Goal: Transaction & Acquisition: Book appointment/travel/reservation

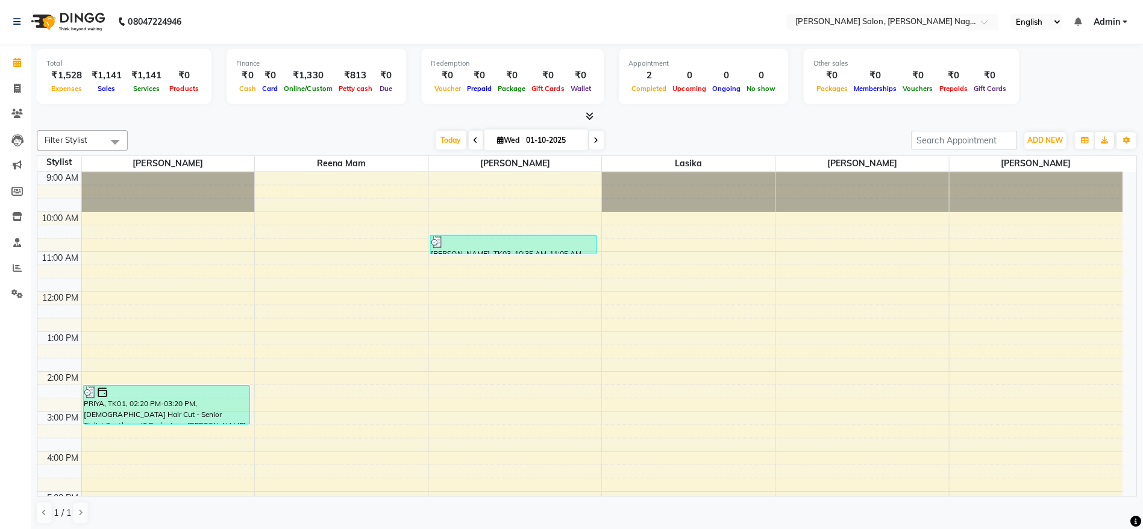
click at [530, 140] on input "01-10-2025" at bounding box center [555, 140] width 60 height 18
select select "10"
select select "2025"
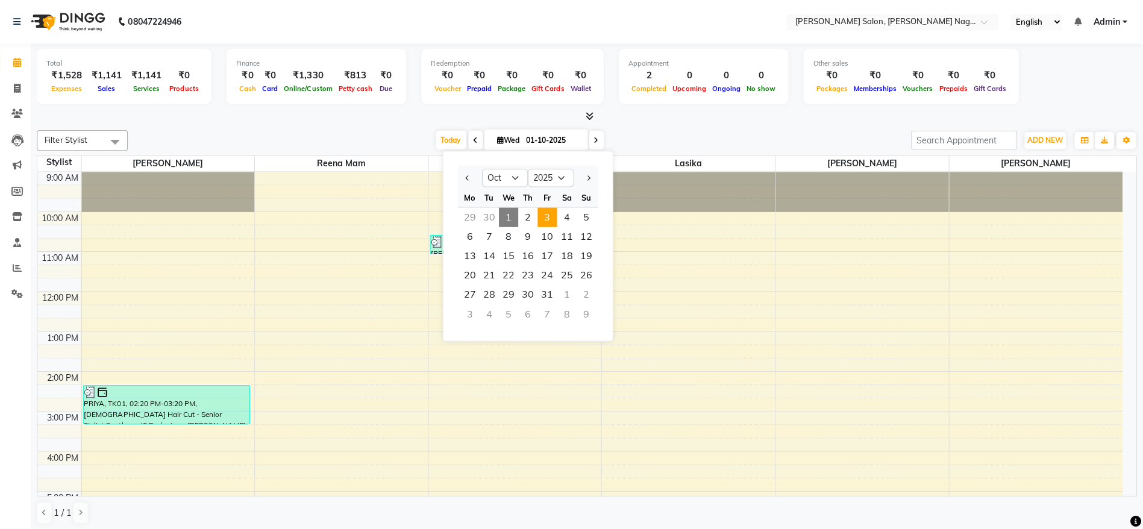
click at [554, 223] on span "3" at bounding box center [549, 216] width 19 height 19
type input "03-10-2025"
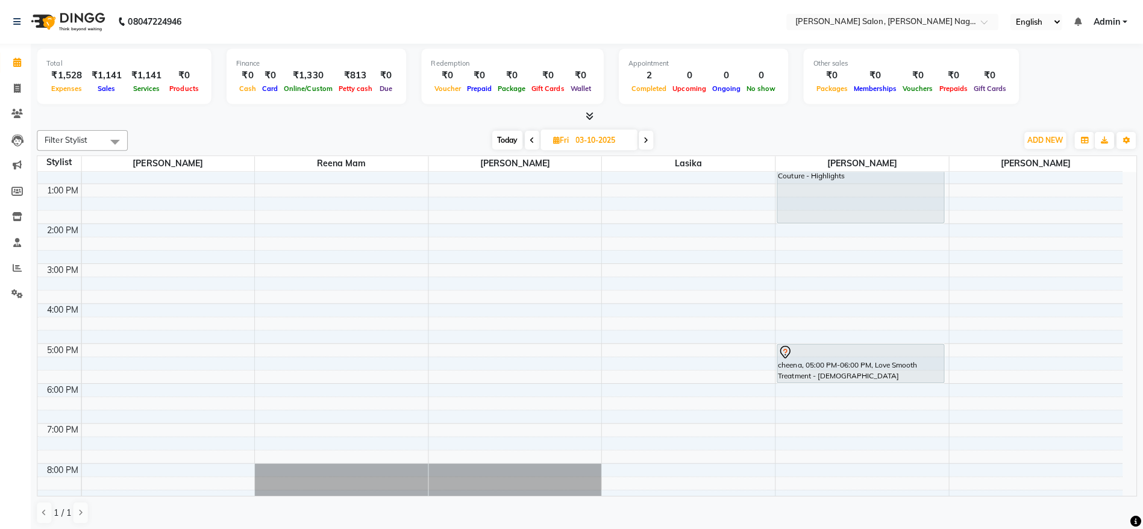
scroll to position [146, 0]
click at [820, 251] on div "9:00 AM 10:00 AM 11:00 AM 12:00 PM 1:00 PM 2:00 PM 3:00 PM 4:00 PM 5:00 PM 6:00…" at bounding box center [582, 323] width 1079 height 596
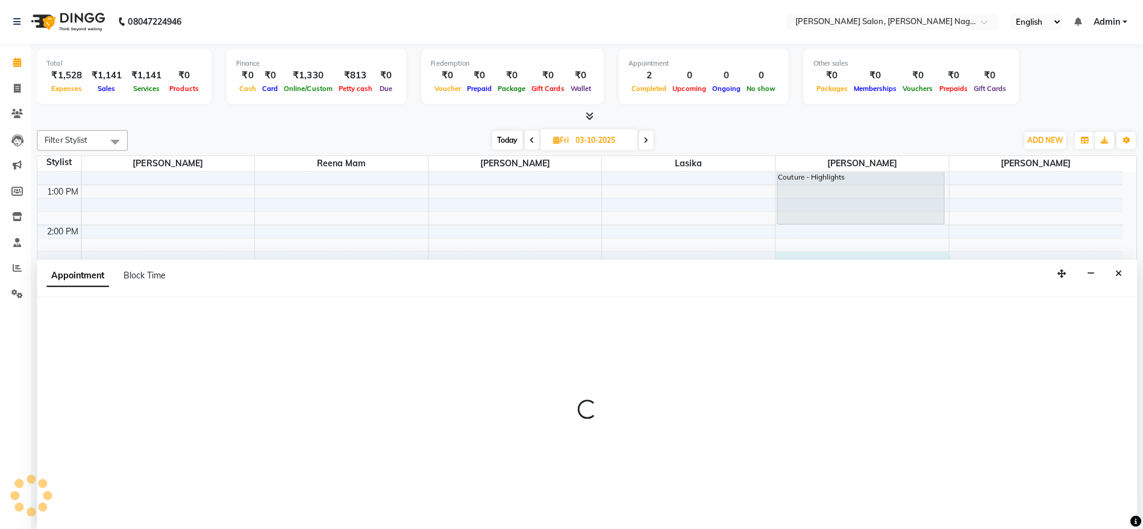
scroll to position [1, 0]
select select "83987"
select select "885"
select select "tentative"
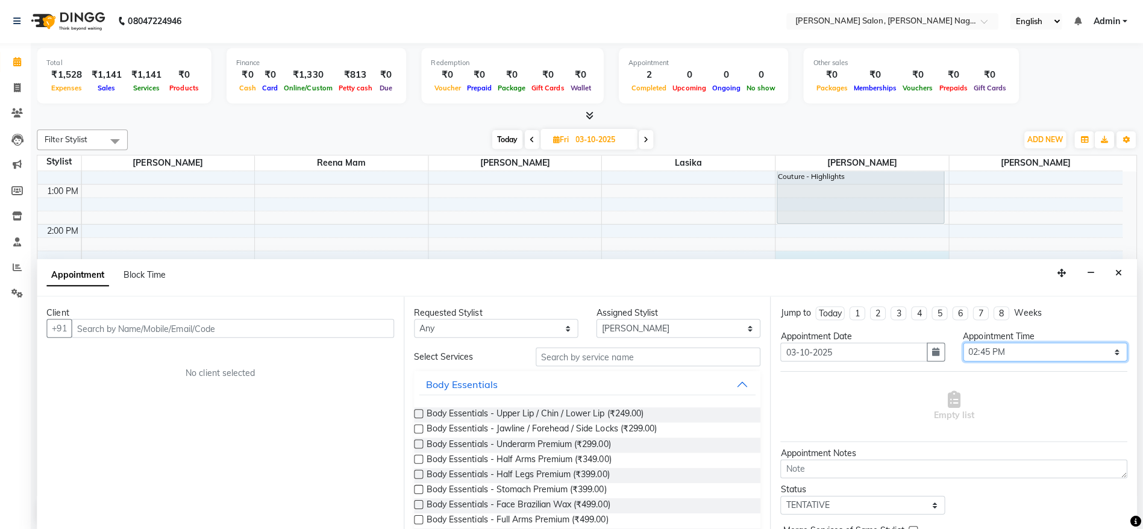
click at [987, 349] on select "Select 10:00 AM 10:15 AM 10:30 AM 10:45 AM 11:00 AM 11:15 AM 11:30 AM 11:45 AM …" at bounding box center [1045, 350] width 163 height 19
select select "840"
click at [964, 341] on select "Select 10:00 AM 10:15 AM 10:30 AM 10:45 AM 11:00 AM 11:15 AM 11:30 AM 11:45 AM …" at bounding box center [1045, 350] width 163 height 19
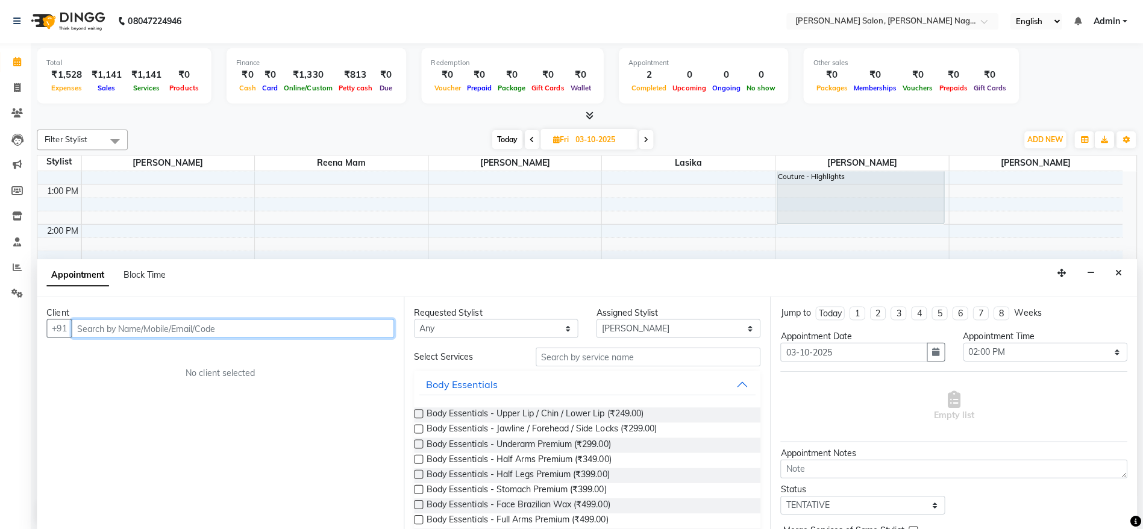
click at [374, 331] on input "text" at bounding box center [237, 326] width 321 height 19
type input "8888496486"
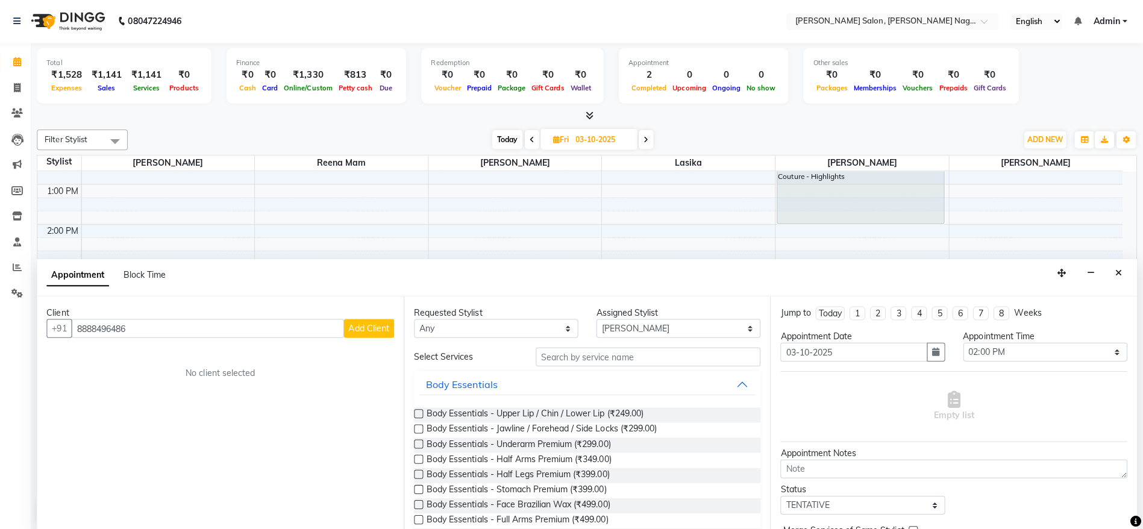
click at [374, 331] on span "Add Client" at bounding box center [372, 326] width 40 height 11
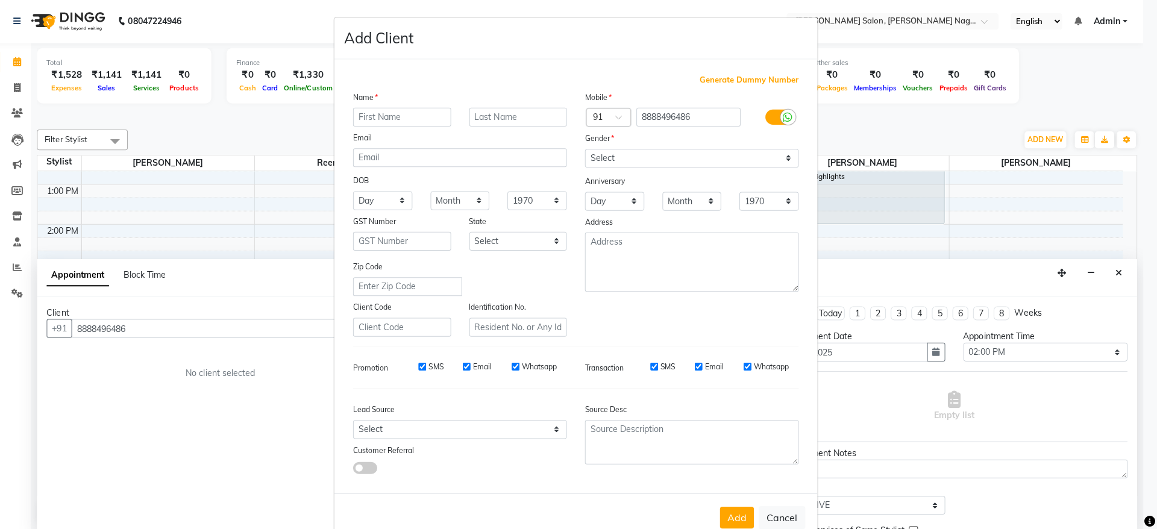
click at [416, 117] on input "text" at bounding box center [406, 116] width 98 height 19
type input "Miss [PERSON_NAME]"
click at [669, 161] on select "Select [DEMOGRAPHIC_DATA] [DEMOGRAPHIC_DATA] Other Prefer Not To Say" at bounding box center [693, 157] width 213 height 19
select select "[DEMOGRAPHIC_DATA]"
click at [587, 148] on select "Select [DEMOGRAPHIC_DATA] [DEMOGRAPHIC_DATA] Other Prefer Not To Say" at bounding box center [693, 157] width 213 height 19
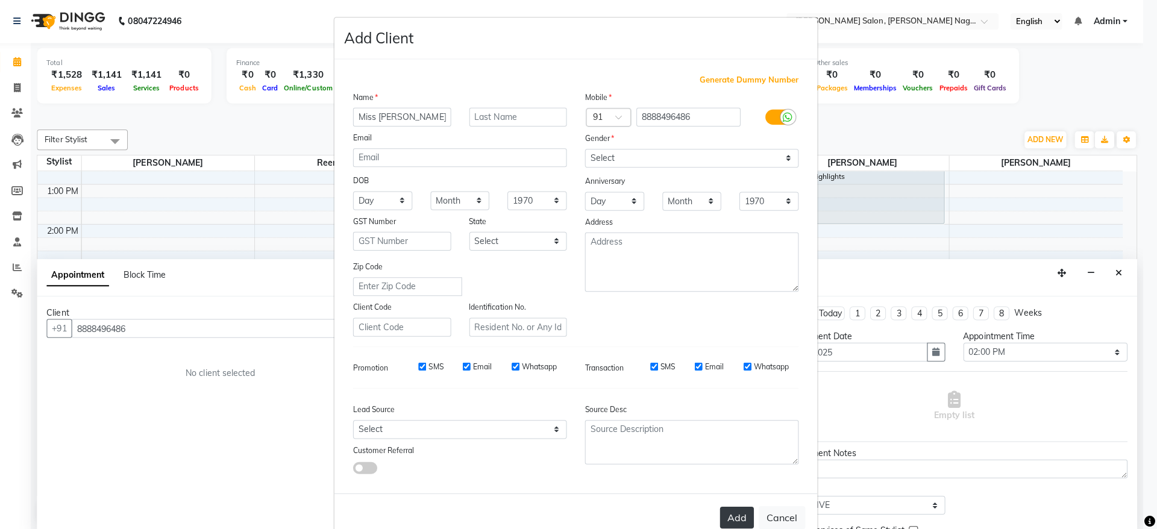
click at [730, 519] on button "Add" at bounding box center [739, 515] width 34 height 22
select select
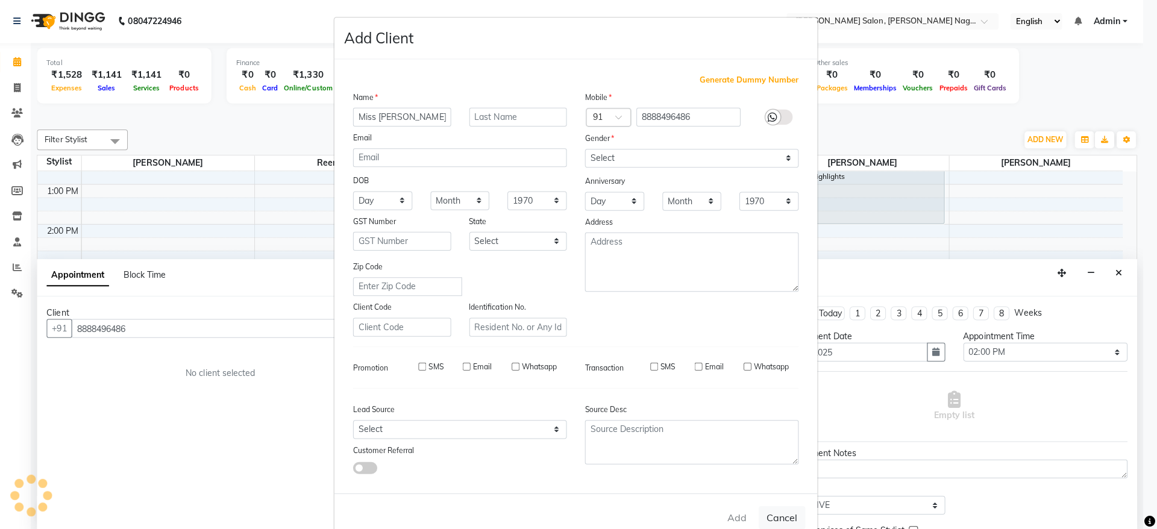
select select
checkbox input "false"
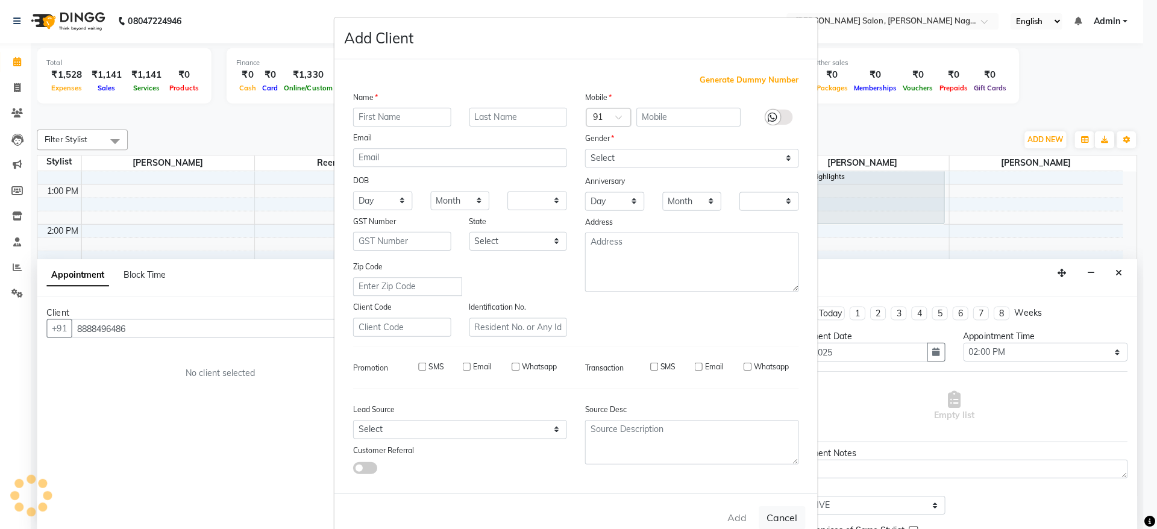
checkbox input "false"
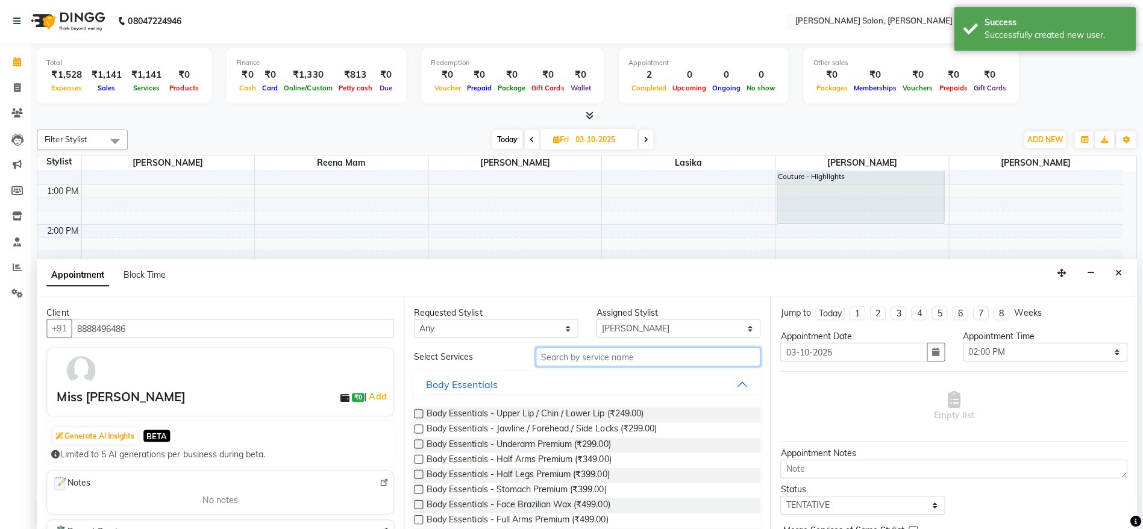
click at [604, 351] on input "text" at bounding box center [651, 355] width 224 height 19
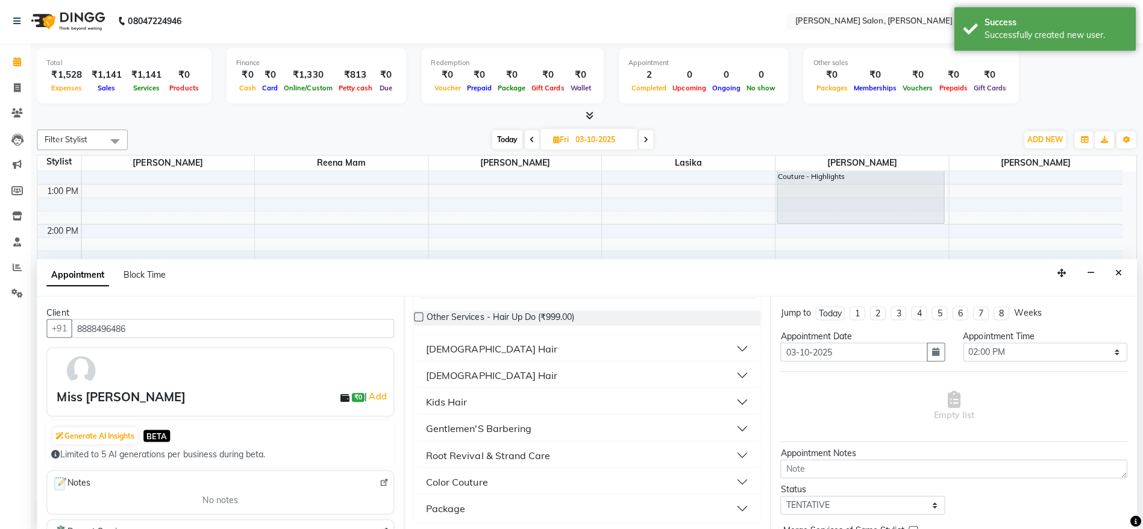
scroll to position [55, 0]
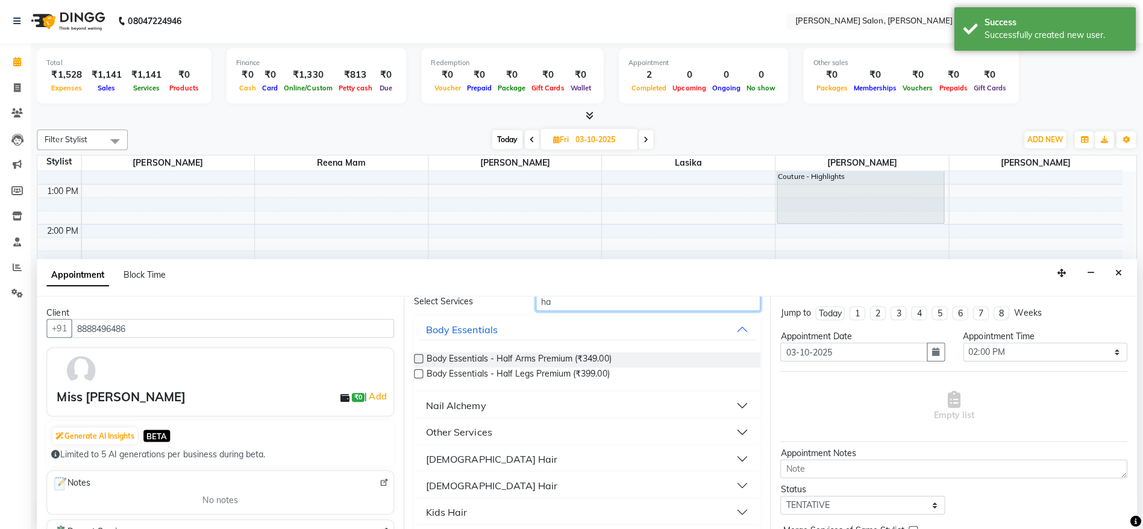
type input "h"
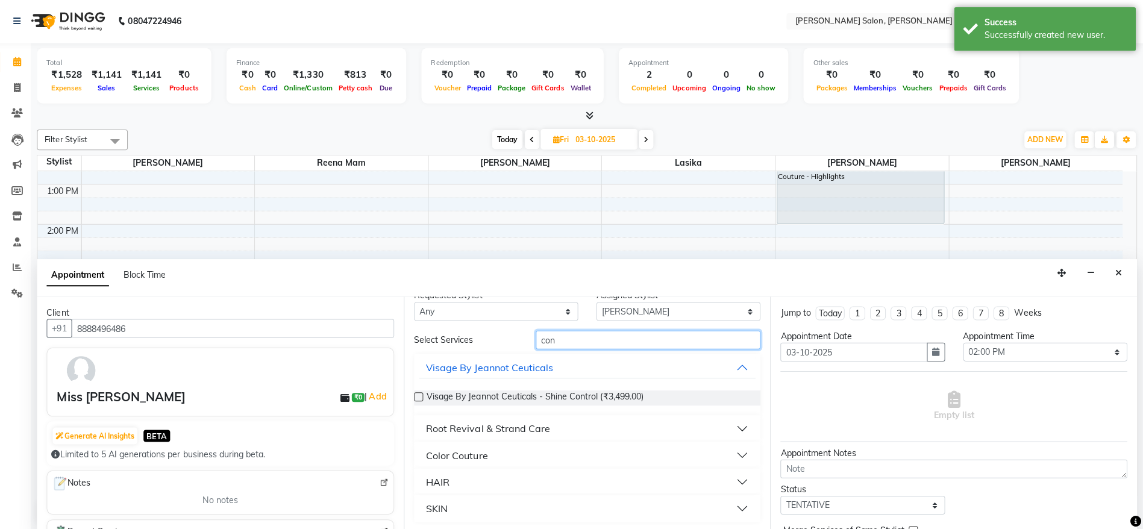
scroll to position [0, 0]
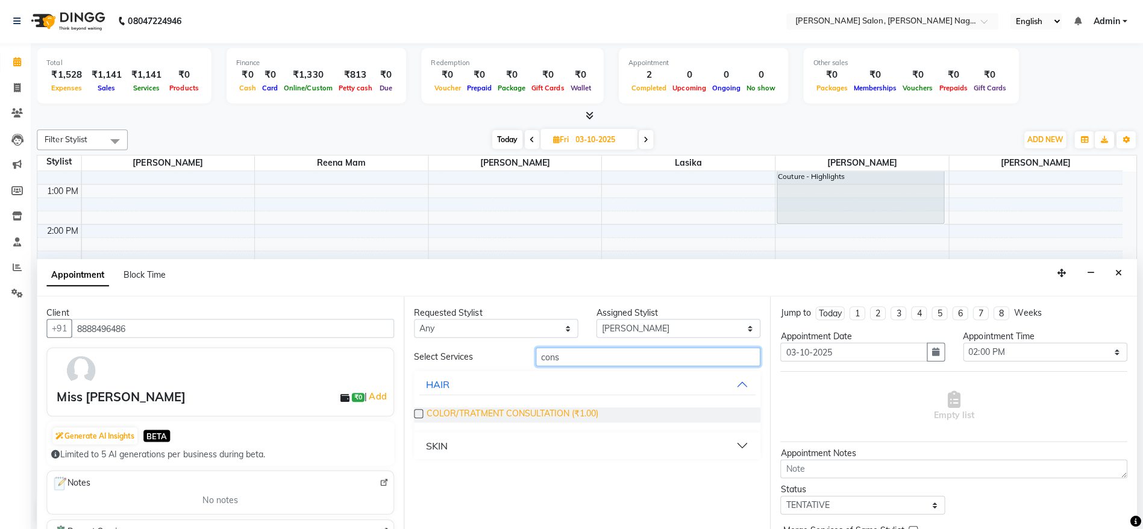
type input "cons"
click at [480, 407] on span "COLOR/TRATMENT CONSULTATION (₹1.00)" at bounding box center [515, 412] width 171 height 15
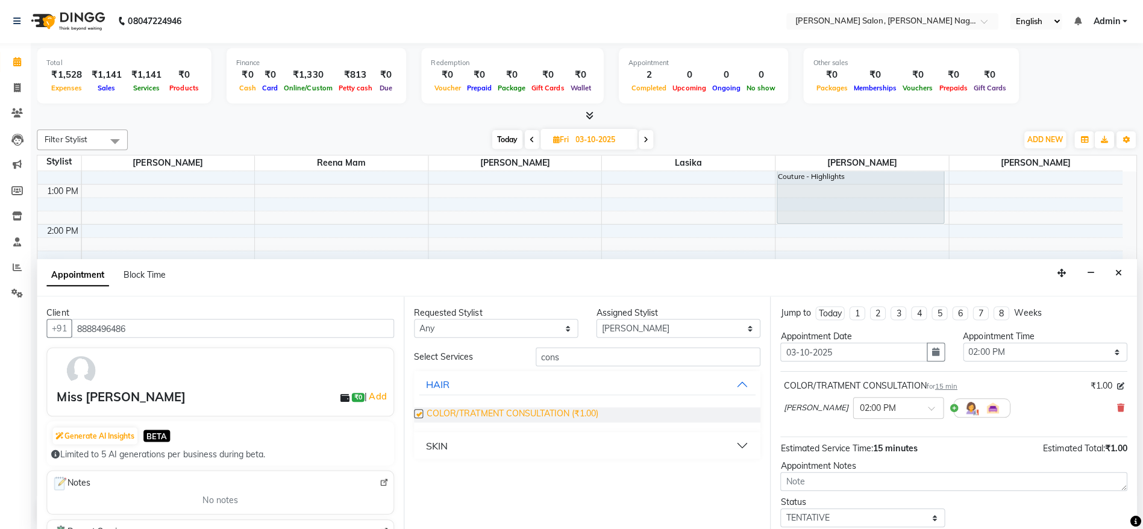
checkbox input "false"
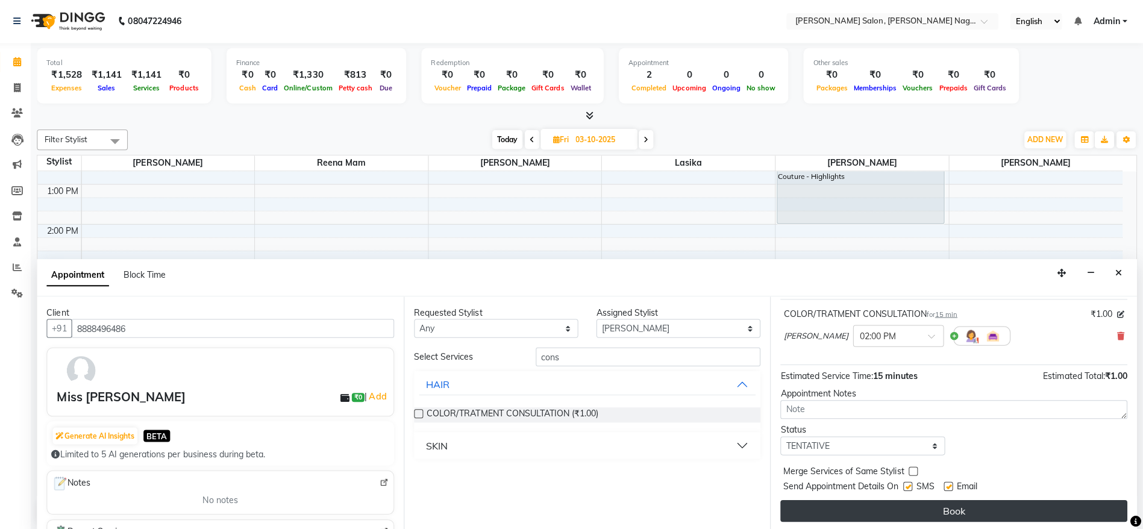
click at [992, 508] on button "Book" at bounding box center [954, 509] width 345 height 22
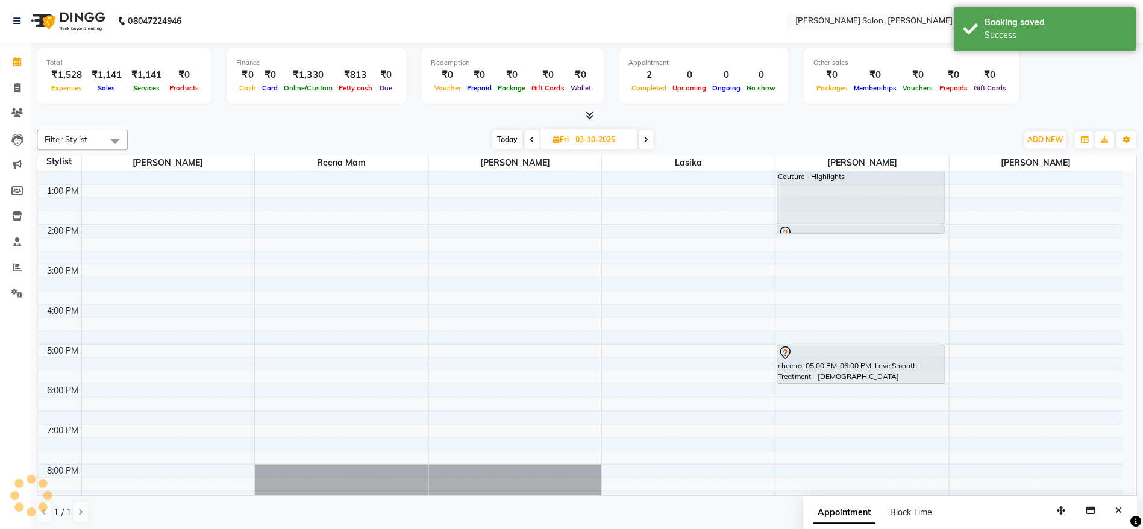
scroll to position [0, 0]
click at [815, 234] on div "9:00 AM 10:00 AM 11:00 AM 12:00 PM 1:00 PM 2:00 PM 3:00 PM 4:00 PM 5:00 PM 6:00…" at bounding box center [582, 323] width 1079 height 596
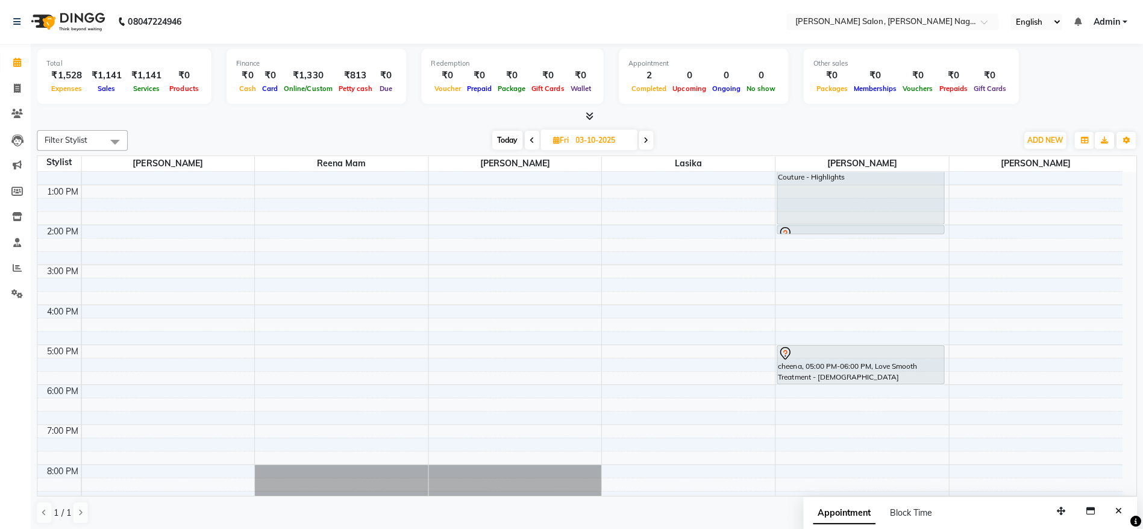
click at [618, 139] on input "03-10-2025" at bounding box center [605, 140] width 60 height 18
select select "10"
select select "2025"
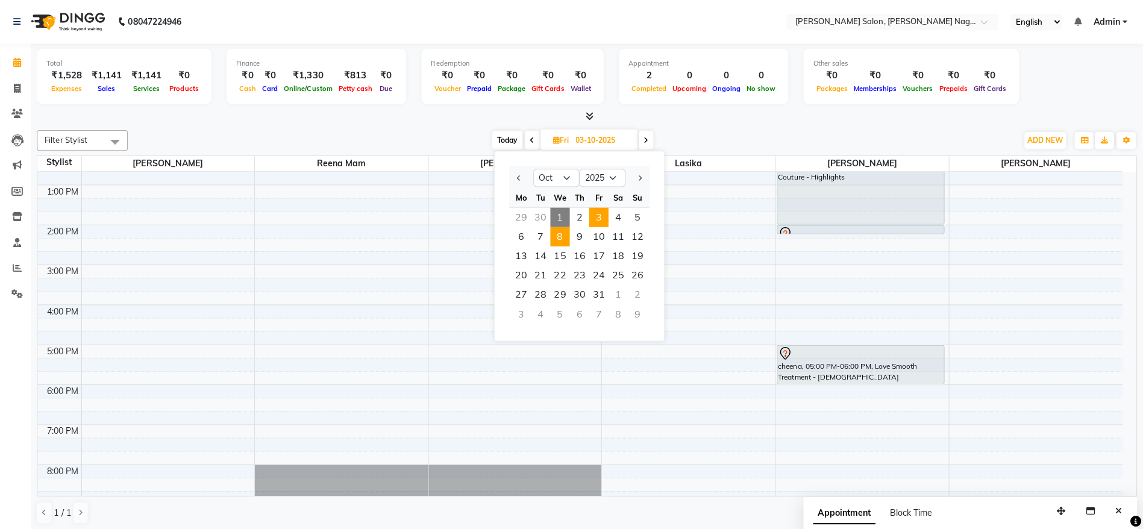
click at [560, 237] on span "8" at bounding box center [562, 235] width 19 height 19
type input "[DATE]"
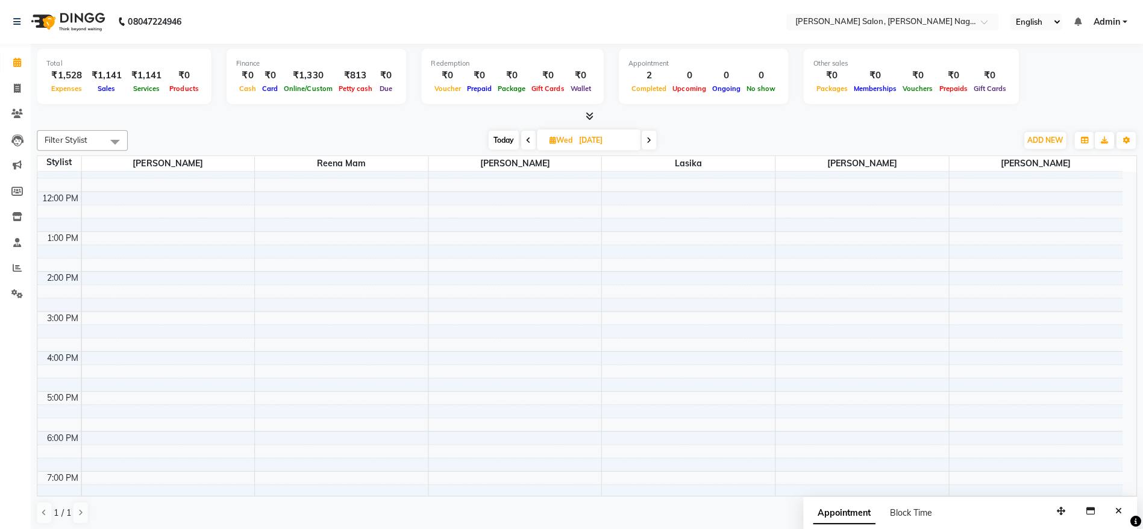
scroll to position [84, 0]
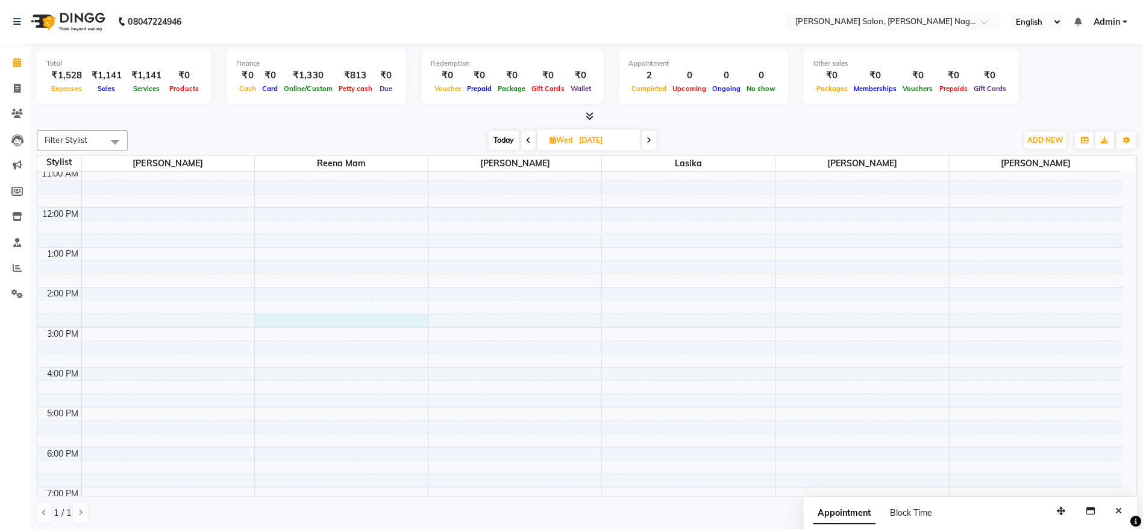
click at [308, 324] on div "9:00 AM 10:00 AM 11:00 AM 12:00 PM 1:00 PM 2:00 PM 3:00 PM 4:00 PM 5:00 PM 6:00…" at bounding box center [582, 385] width 1079 height 596
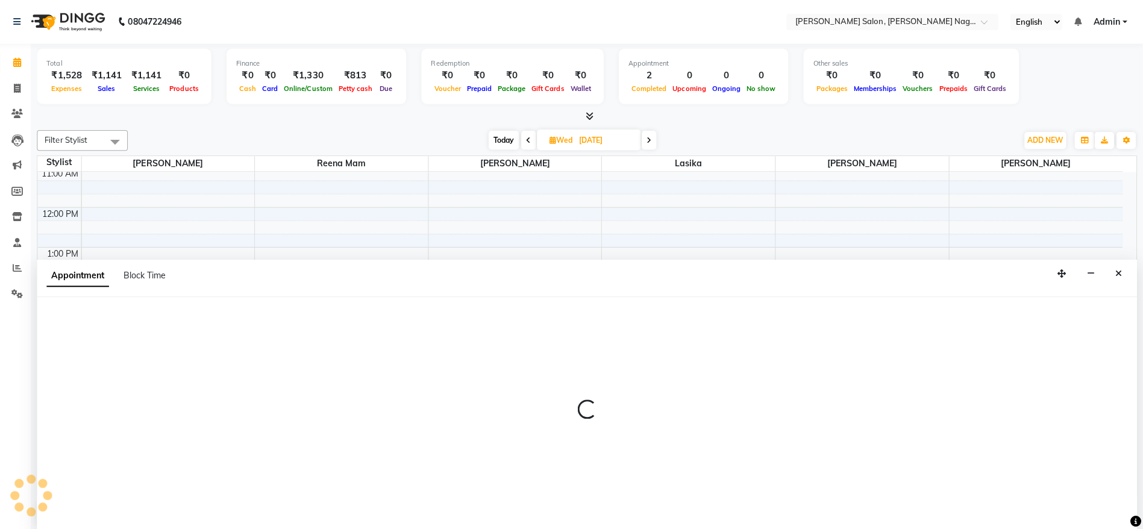
scroll to position [1, 0]
select select "49986"
select select "885"
select select "tentative"
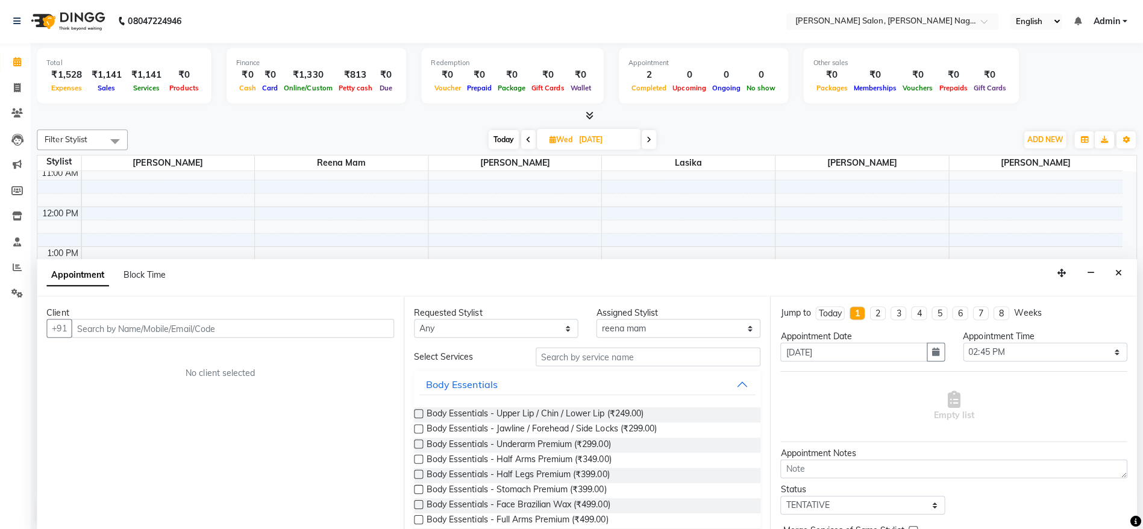
click at [199, 323] on input "text" at bounding box center [237, 326] width 321 height 19
type input "7972311169"
click at [371, 322] on span "Add Client" at bounding box center [372, 326] width 40 height 11
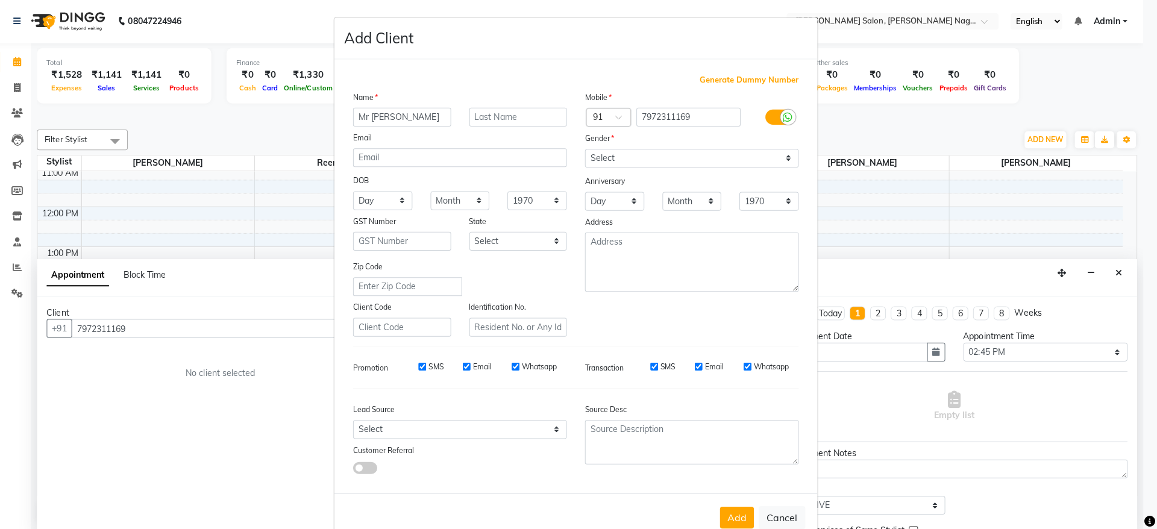
type input "Mr [PERSON_NAME]"
click at [511, 117] on input "text" at bounding box center [521, 116] width 98 height 19
type input "Vanveer"
click at [742, 160] on select "Select [DEMOGRAPHIC_DATA] [DEMOGRAPHIC_DATA] Other Prefer Not To Say" at bounding box center [693, 157] width 213 height 19
select select "[DEMOGRAPHIC_DATA]"
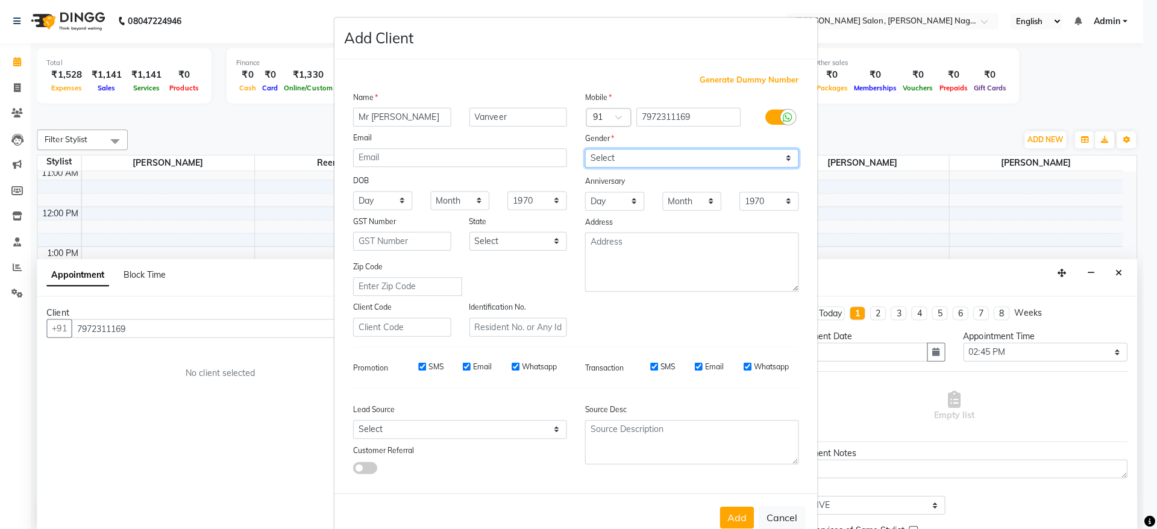
click at [587, 148] on select "Select [DEMOGRAPHIC_DATA] [DEMOGRAPHIC_DATA] Other Prefer Not To Say" at bounding box center [693, 157] width 213 height 19
click at [730, 513] on button "Add" at bounding box center [739, 515] width 34 height 22
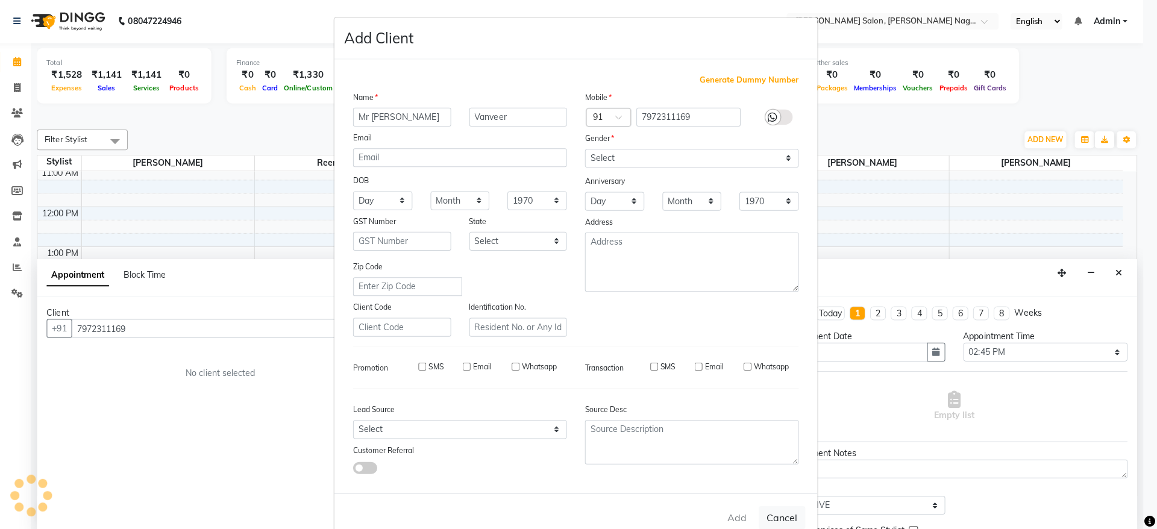
select select
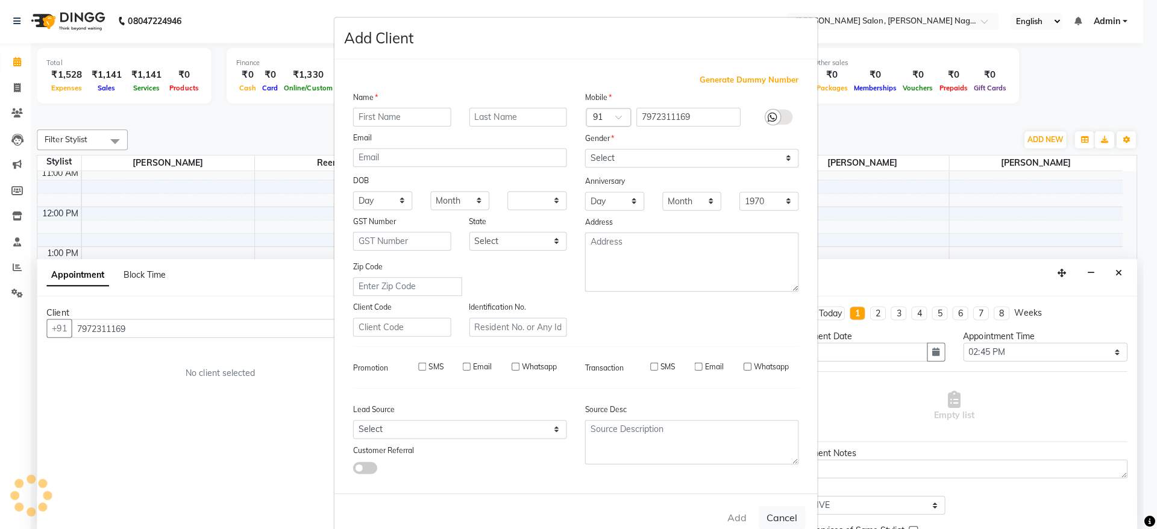
select select
checkbox input "false"
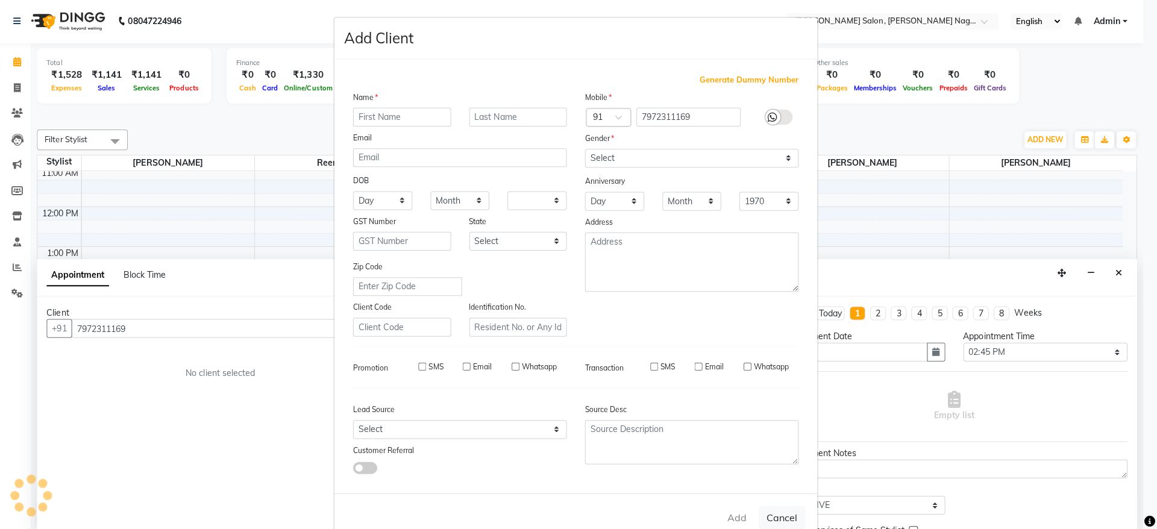
checkbox input "false"
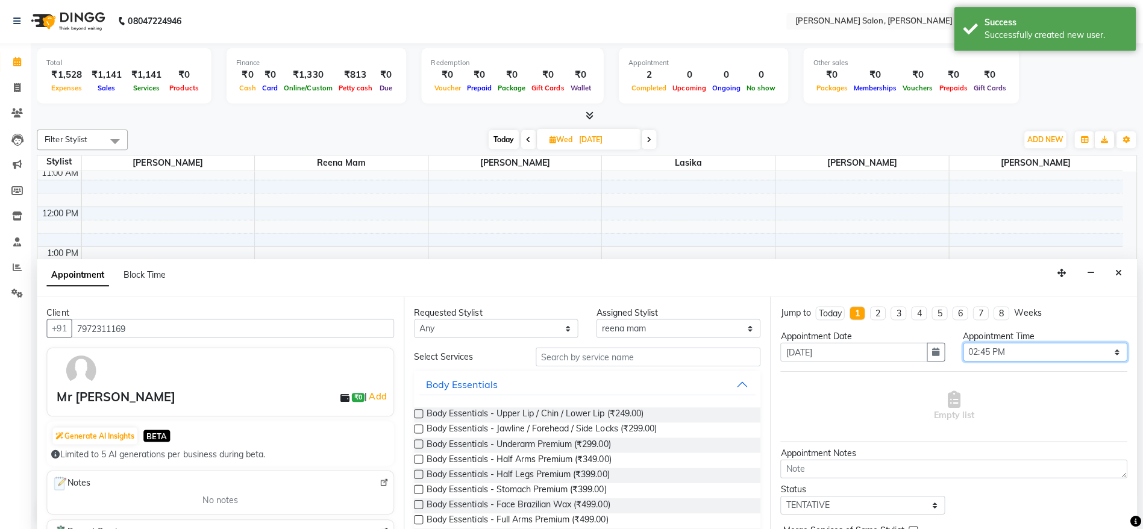
click at [1025, 349] on select "Select 10:00 AM 10:15 AM 10:30 AM 10:45 AM 11:00 AM 11:15 AM 11:30 AM 11:45 AM …" at bounding box center [1045, 350] width 163 height 19
select select "840"
click at [964, 341] on select "Select 10:00 AM 10:15 AM 10:30 AM 10:45 AM 11:00 AM 11:15 AM 11:30 AM 11:45 AM …" at bounding box center [1045, 350] width 163 height 19
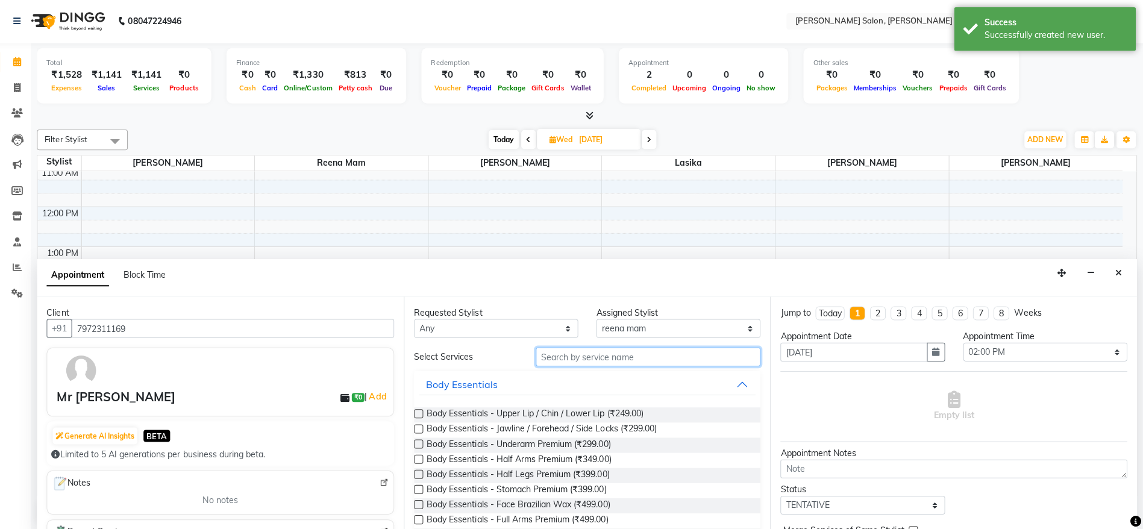
click at [634, 359] on input "text" at bounding box center [651, 355] width 224 height 19
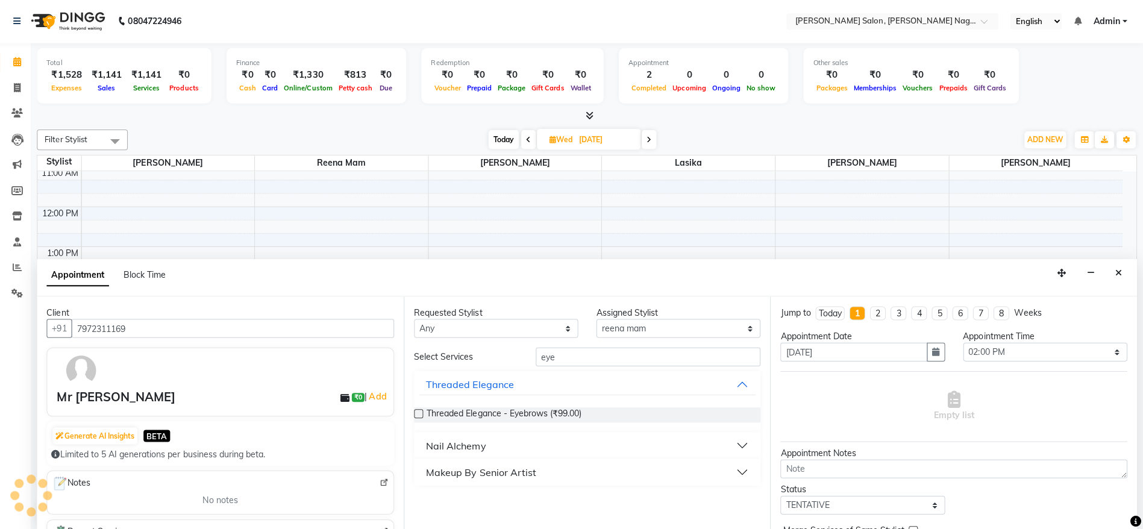
click at [532, 470] on div "Makeup By Senior Artist" at bounding box center [485, 470] width 110 height 14
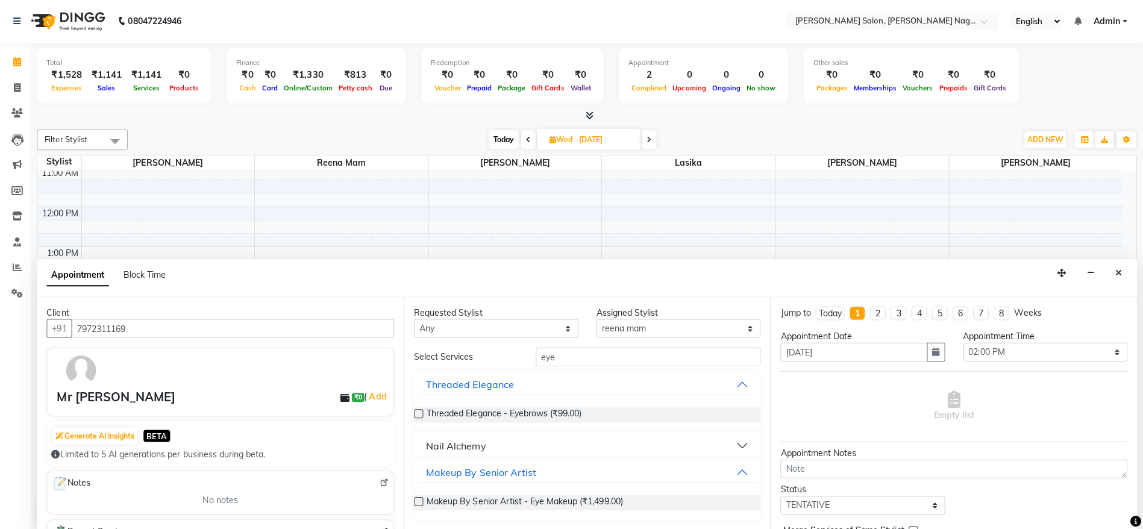
click at [495, 358] on div "Select Services" at bounding box center [468, 355] width 121 height 13
click at [648, 357] on input "eye" at bounding box center [651, 355] width 224 height 19
type input "e"
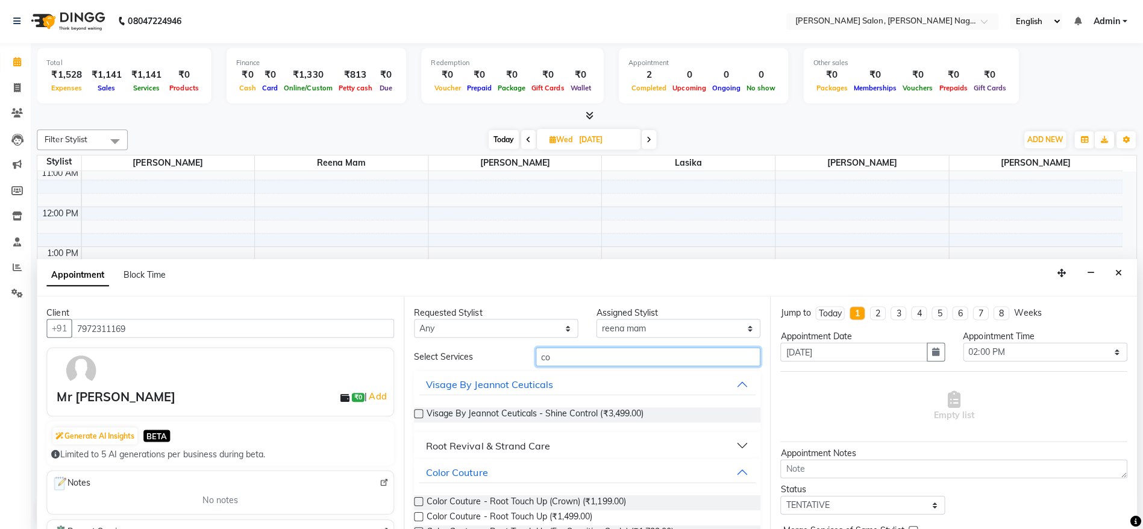
type input "c"
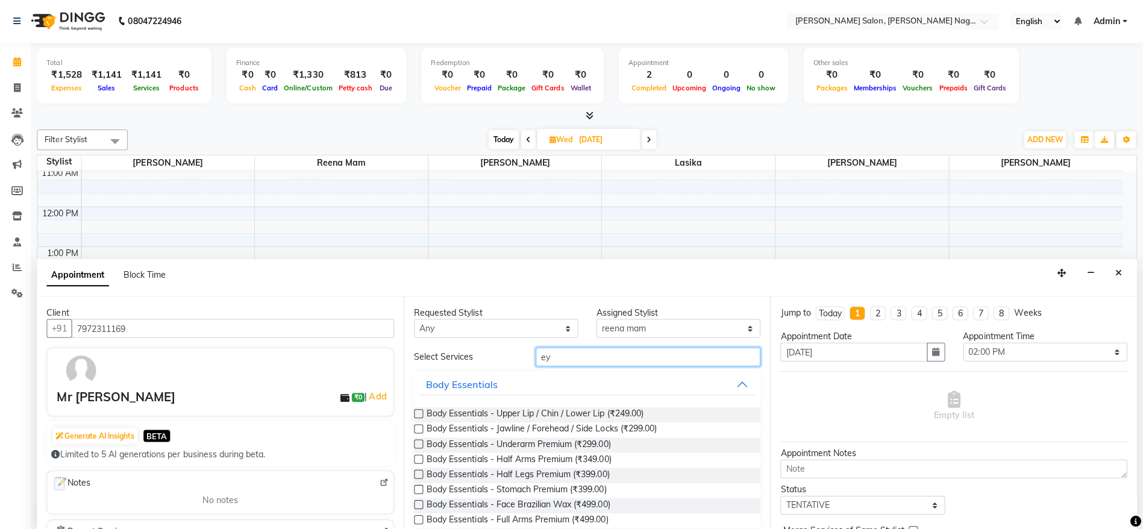
type input "eye"
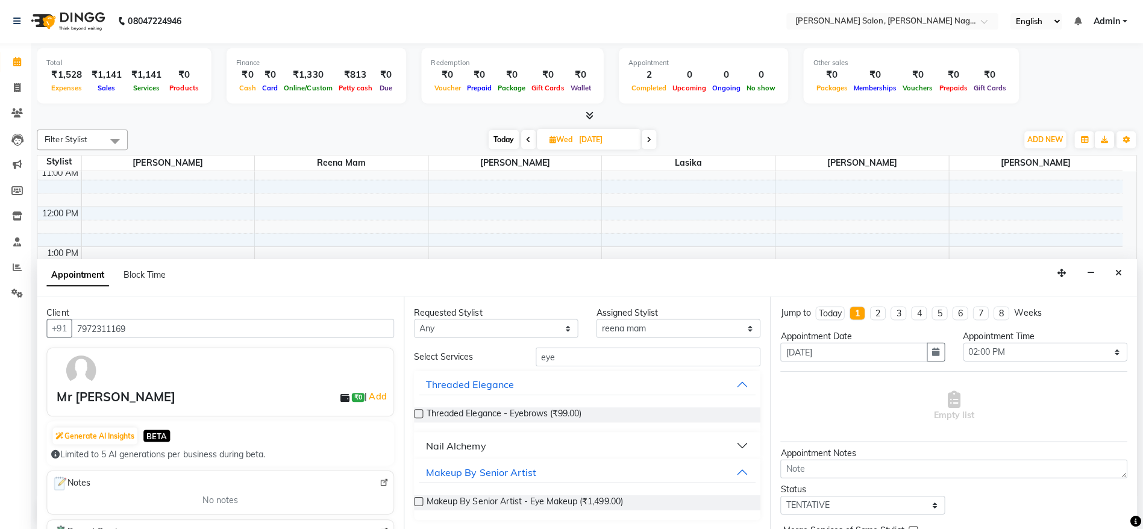
click at [613, 421] on div "Threaded Elegance - Eyebrows (₹99.00)" at bounding box center [589, 413] width 345 height 34
click at [614, 416] on div "Threaded Elegance - Eyebrows (₹99.00)" at bounding box center [589, 412] width 345 height 15
click at [426, 410] on div "Threaded Elegance - Eyebrows (₹99.00)" at bounding box center [589, 412] width 345 height 15
click at [420, 408] on label at bounding box center [421, 411] width 9 height 9
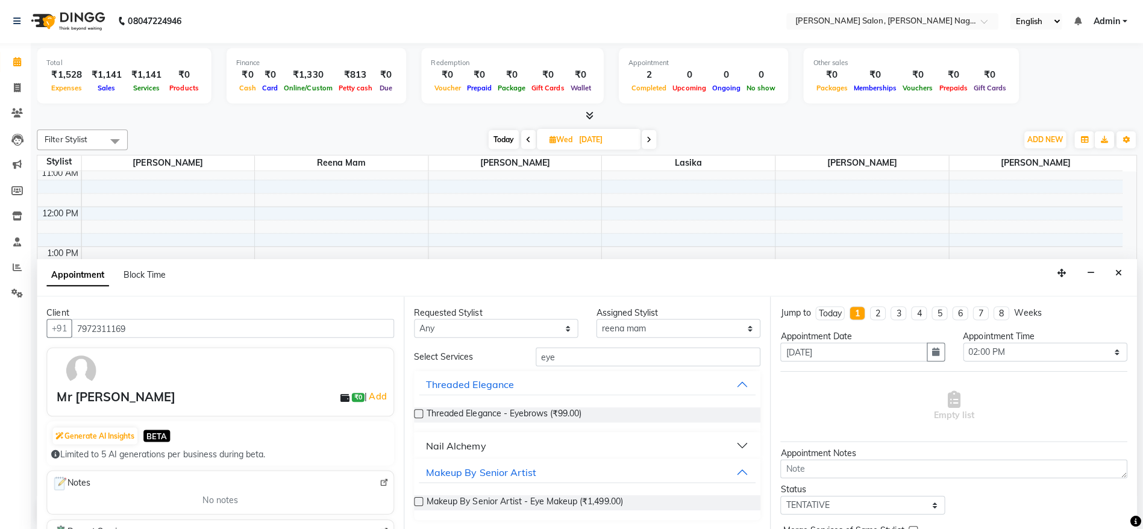
click at [420, 409] on input "checkbox" at bounding box center [421, 413] width 8 height 8
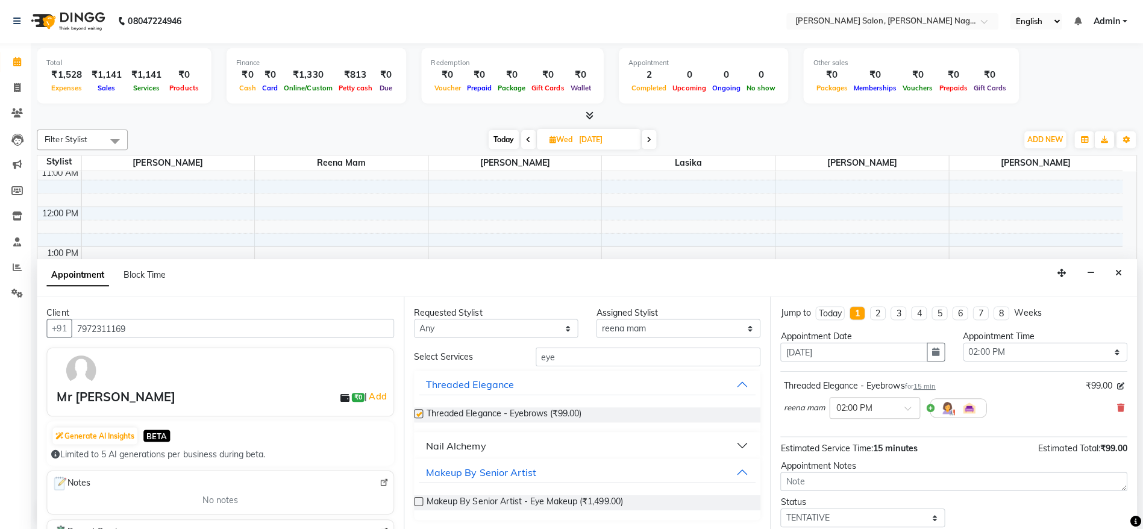
checkbox input "false"
click at [848, 480] on textarea at bounding box center [954, 479] width 345 height 19
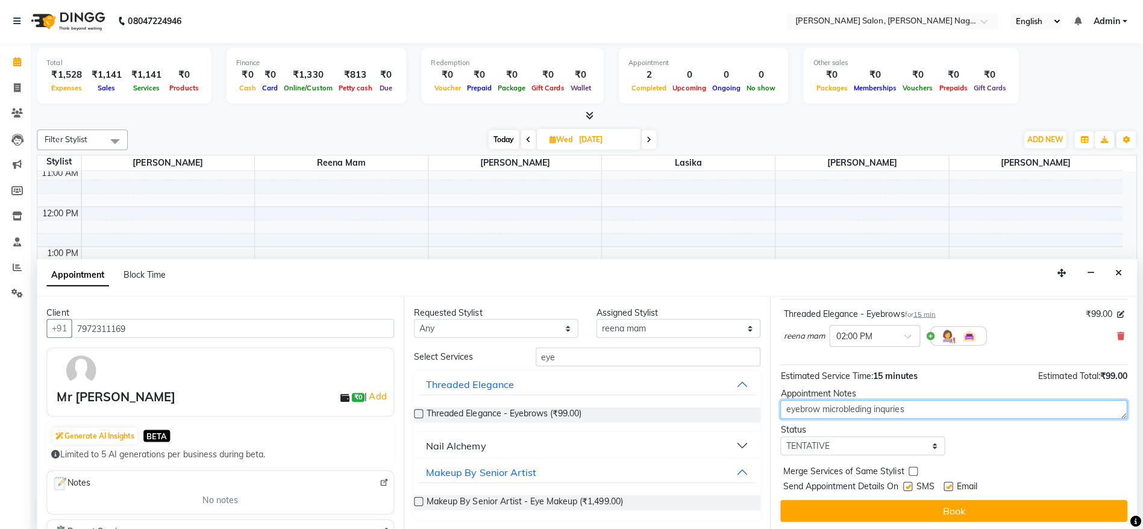
type textarea "eyebrow microbleding inquries"
click at [962, 522] on div "Jump to [DATE] 1 2 3 4 5 6 7 8 Weeks Appointment Date [DATE] Appointment Time S…" at bounding box center [954, 412] width 365 height 234
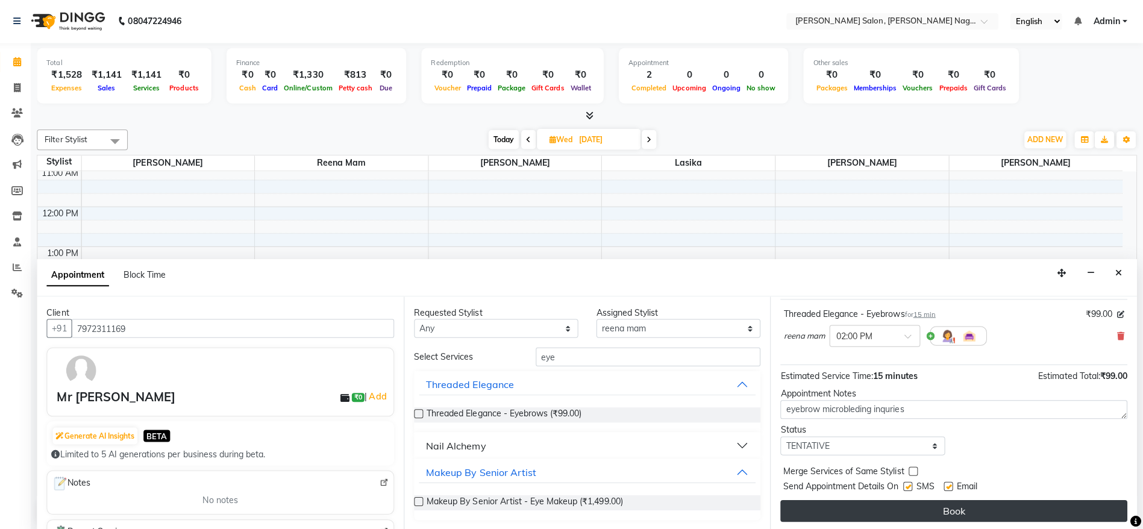
click at [967, 512] on button "Book" at bounding box center [954, 509] width 345 height 22
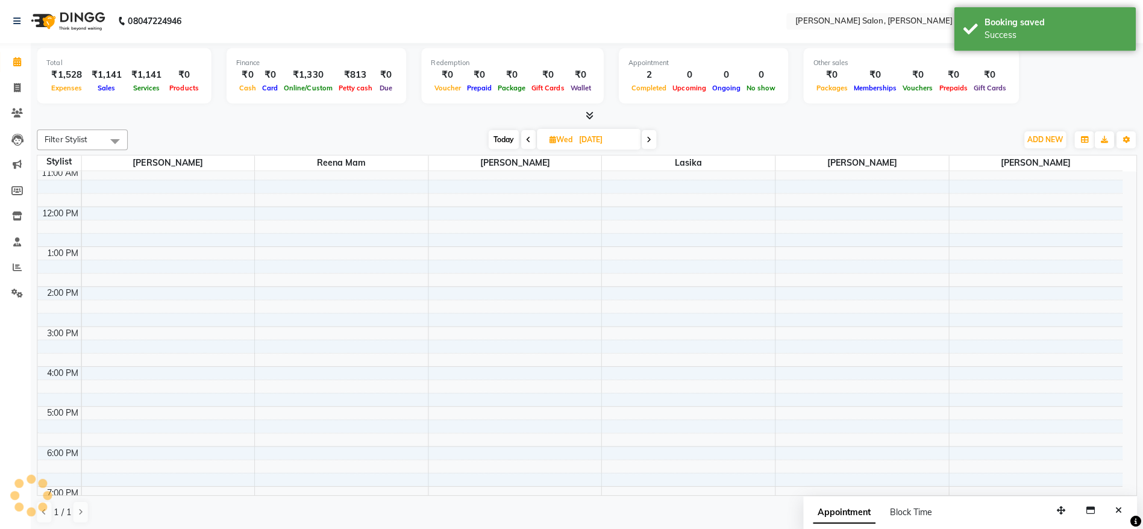
scroll to position [0, 0]
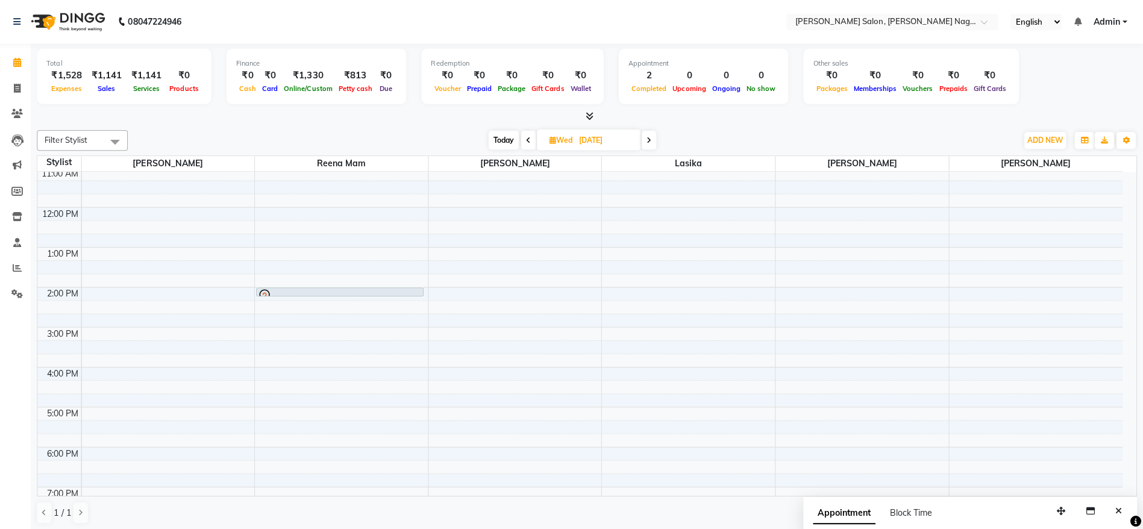
click at [497, 137] on span "Today" at bounding box center [507, 139] width 30 height 19
type input "01-10-2025"
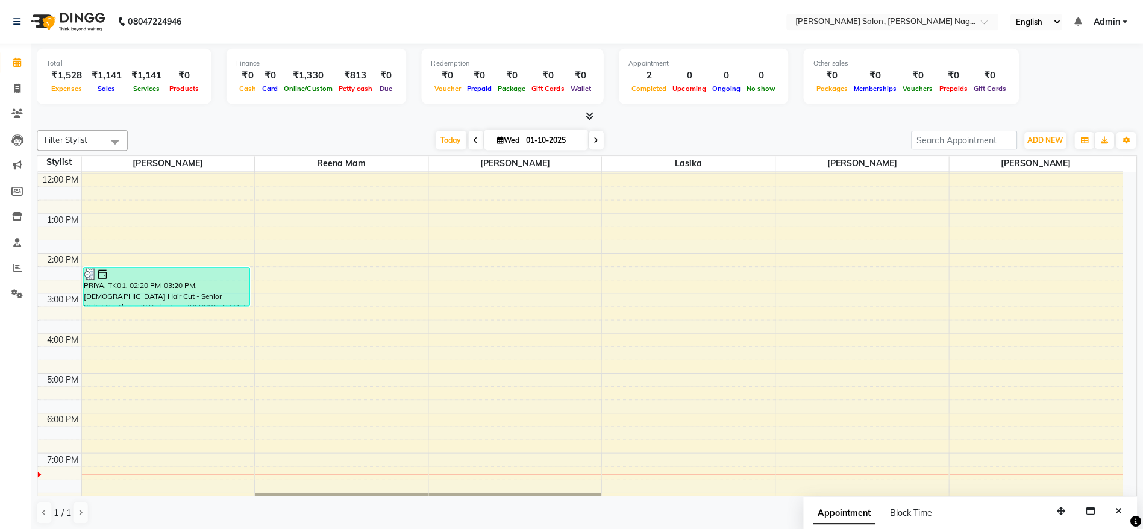
scroll to position [113, 0]
